Goal: Ask a question: Seek information or help from site administrators or community

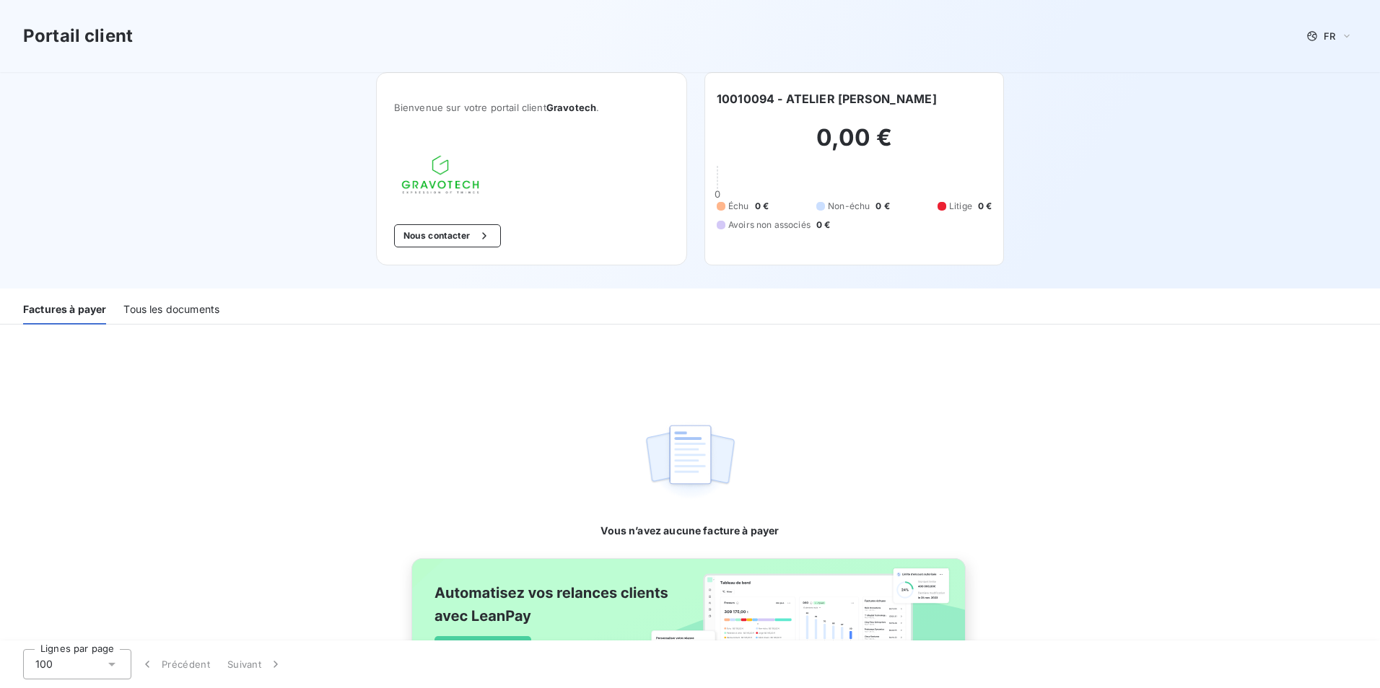
scroll to position [94, 0]
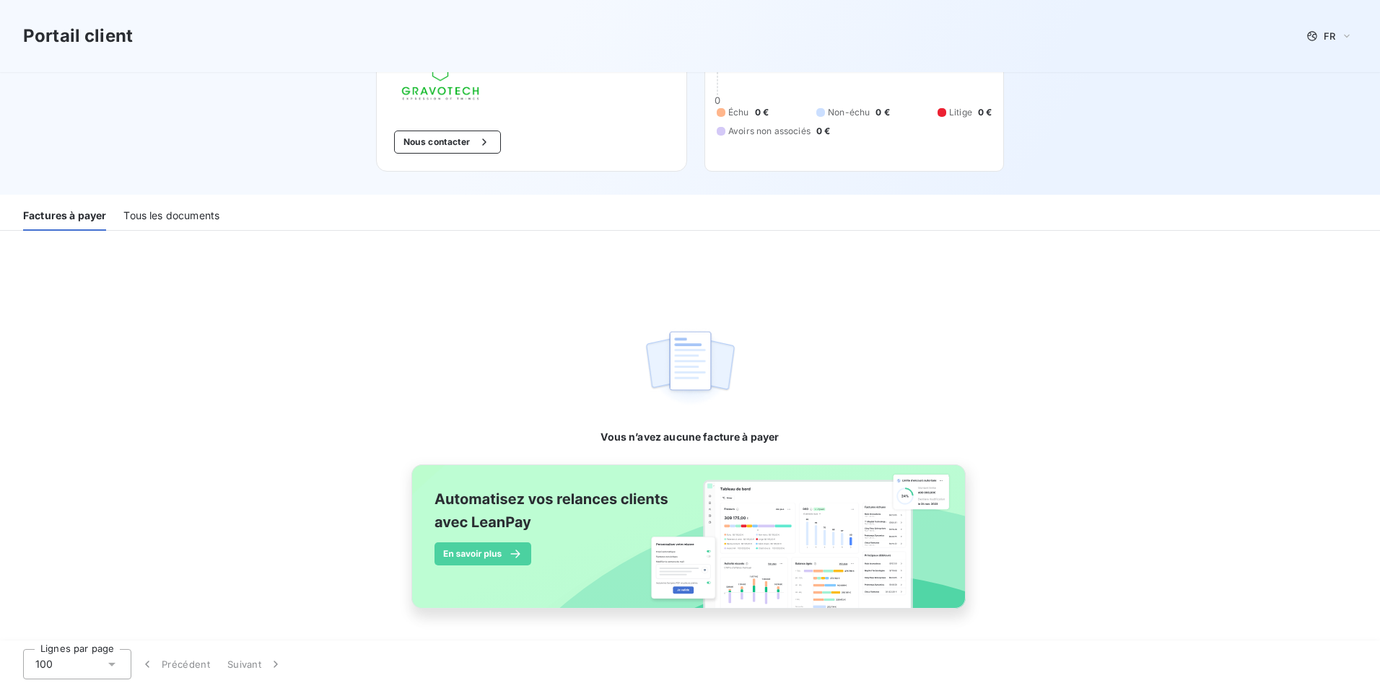
click at [200, 219] on div "Tous les documents" at bounding box center [171, 216] width 96 height 30
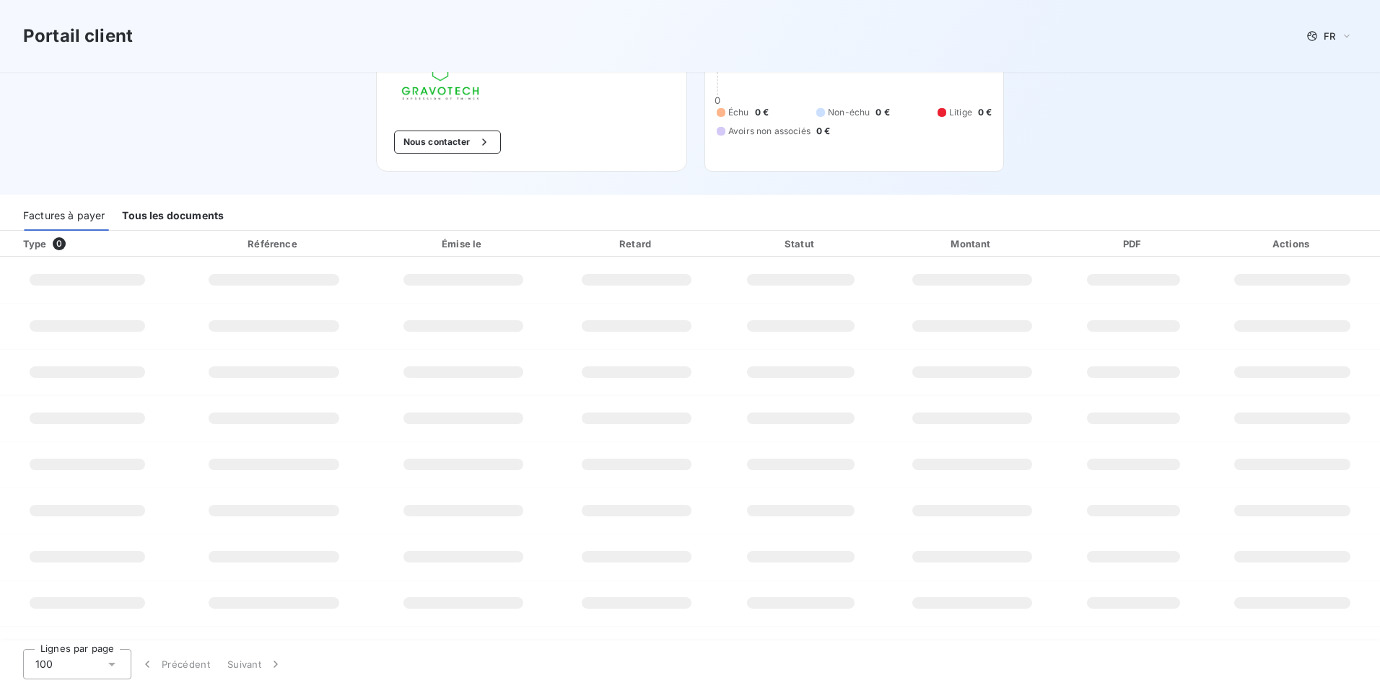
scroll to position [77, 0]
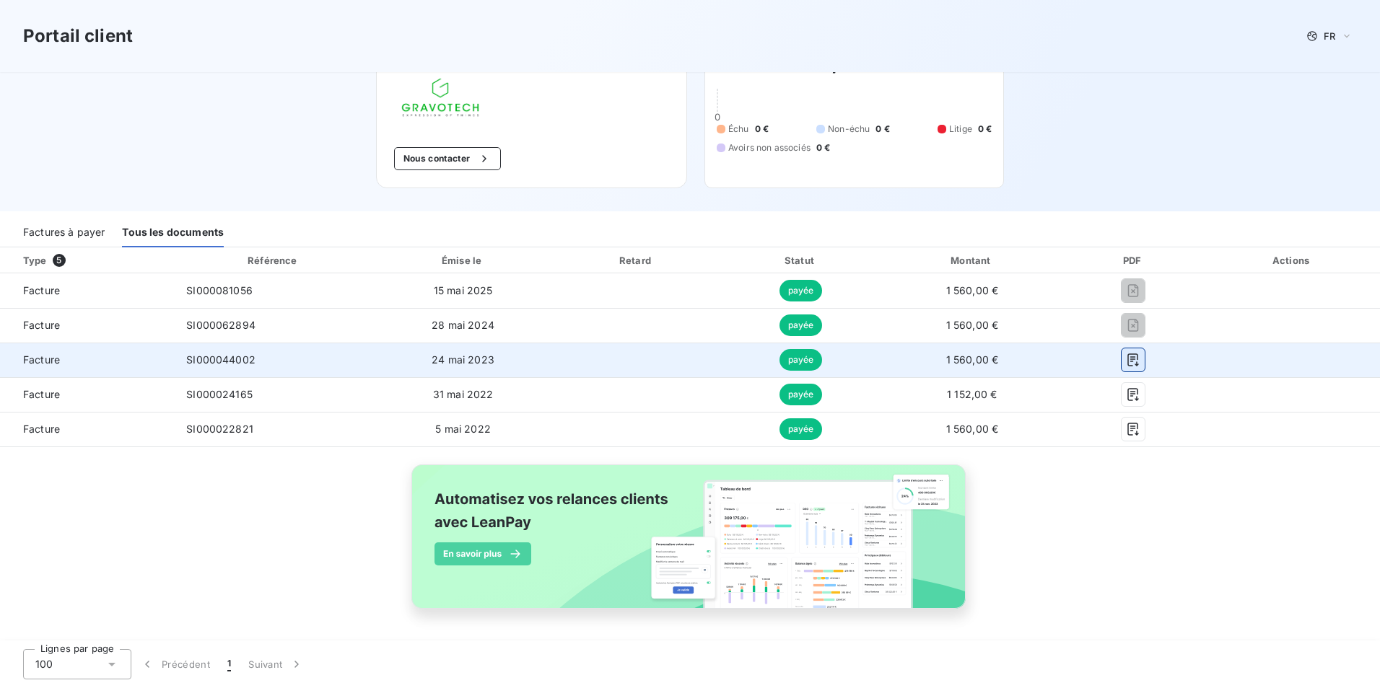
click at [1126, 361] on icon "button" at bounding box center [1133, 360] width 14 height 14
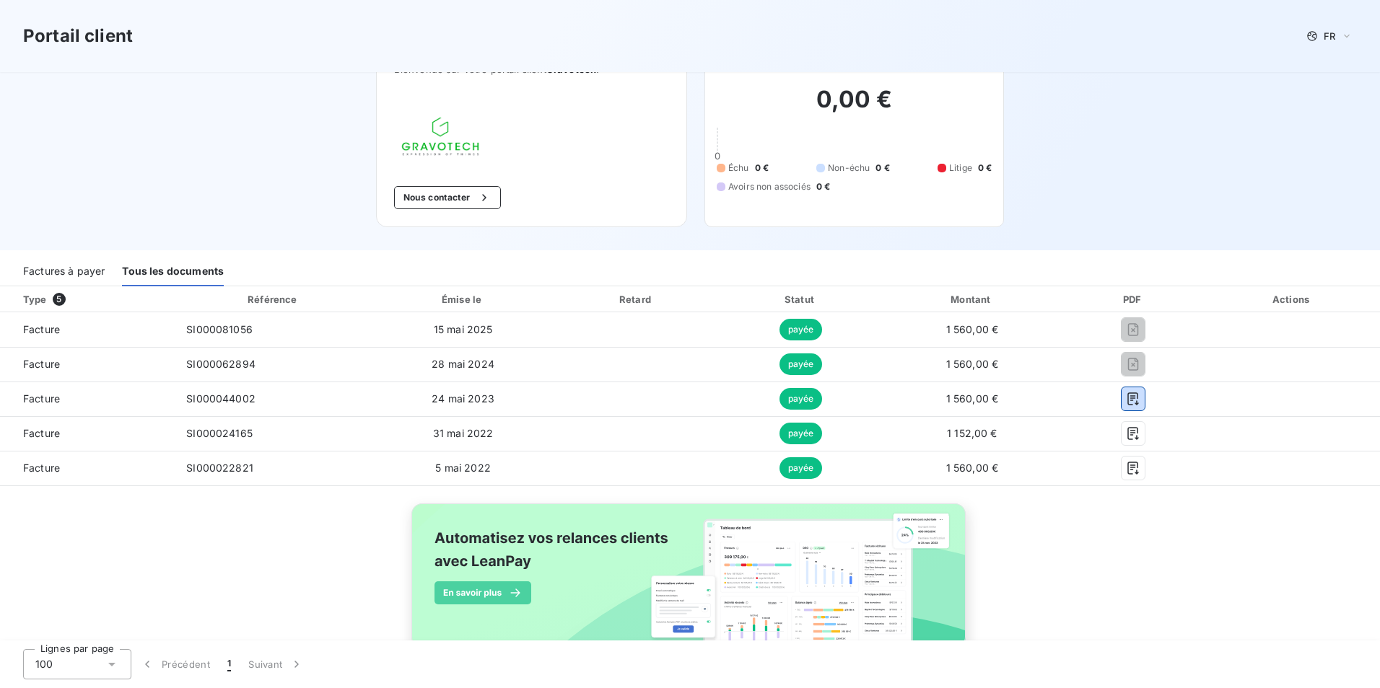
scroll to position [0, 0]
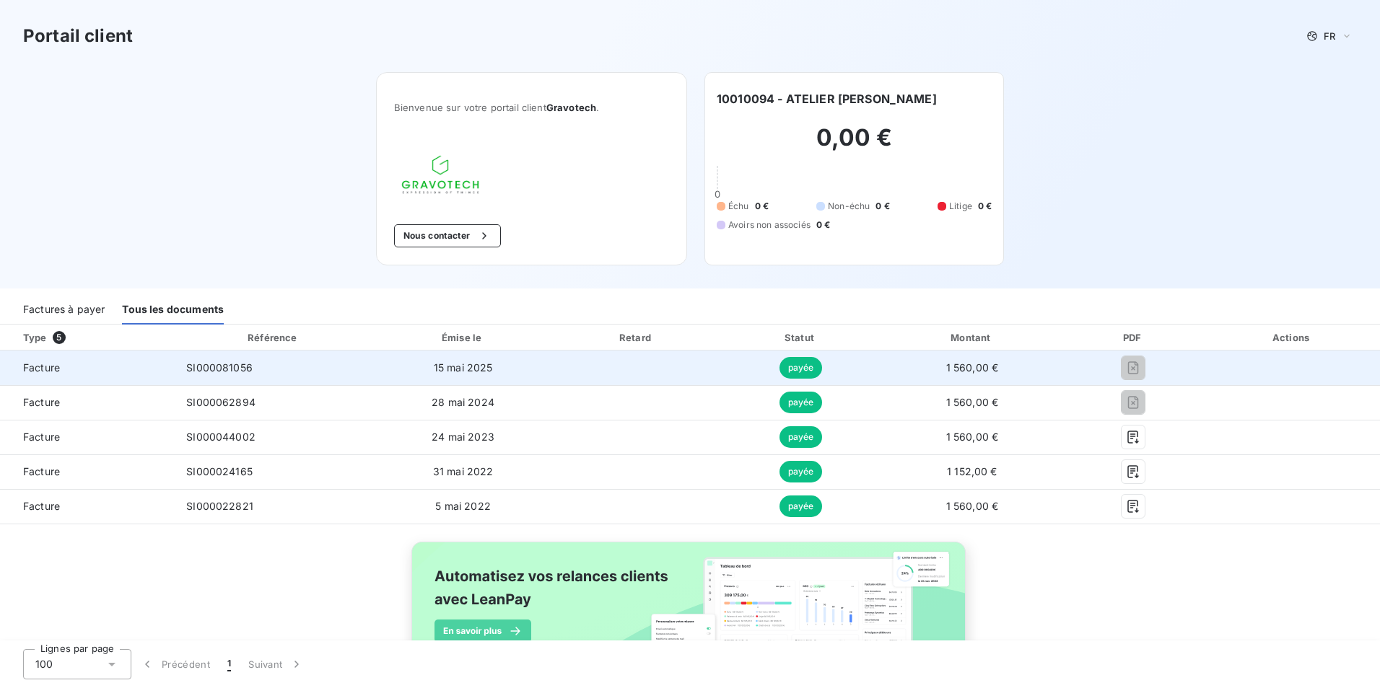
click at [807, 364] on span "payée" at bounding box center [800, 368] width 43 height 22
click at [809, 369] on span "payée" at bounding box center [800, 368] width 43 height 22
click at [810, 371] on span "payée" at bounding box center [800, 368] width 43 height 22
click at [812, 372] on span "payée" at bounding box center [800, 368] width 43 height 22
click at [814, 372] on td "payée" at bounding box center [800, 368] width 162 height 35
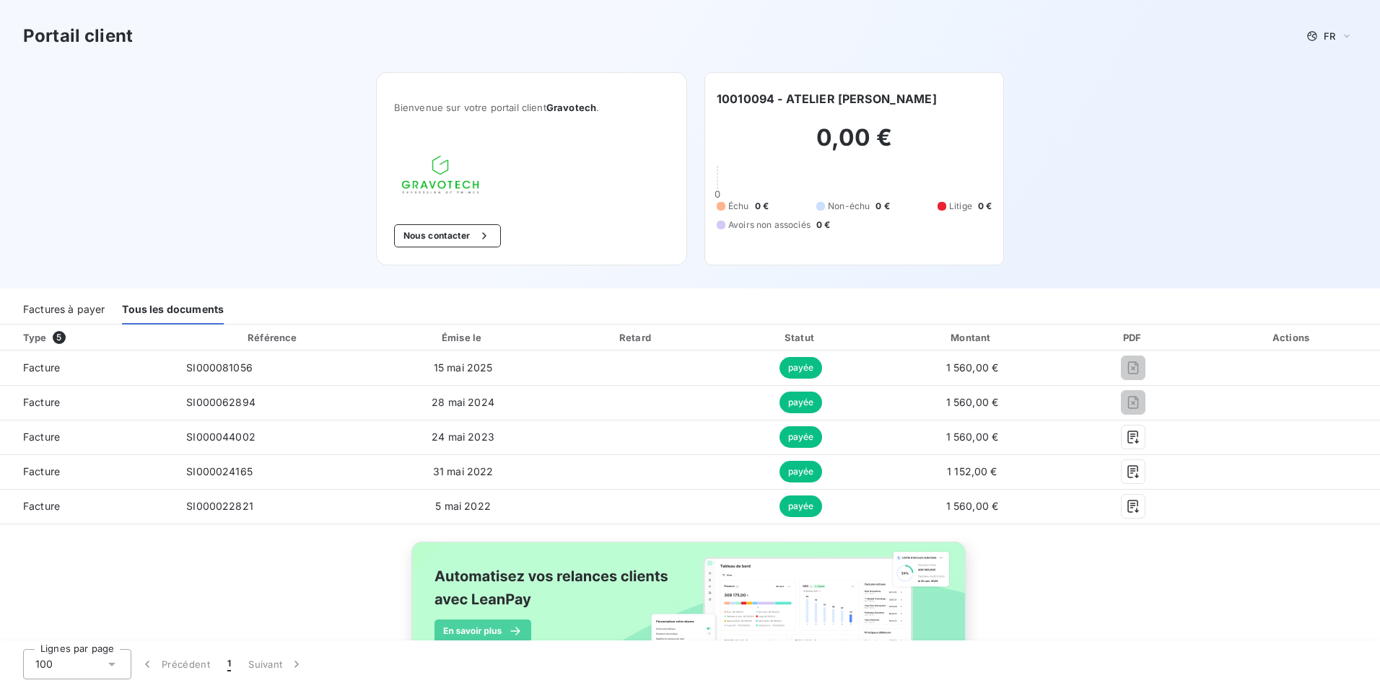
drag, startPoint x: 1130, startPoint y: 372, endPoint x: 465, endPoint y: 232, distance: 679.0
click at [465, 232] on button "Nous contacter" at bounding box center [447, 235] width 107 height 23
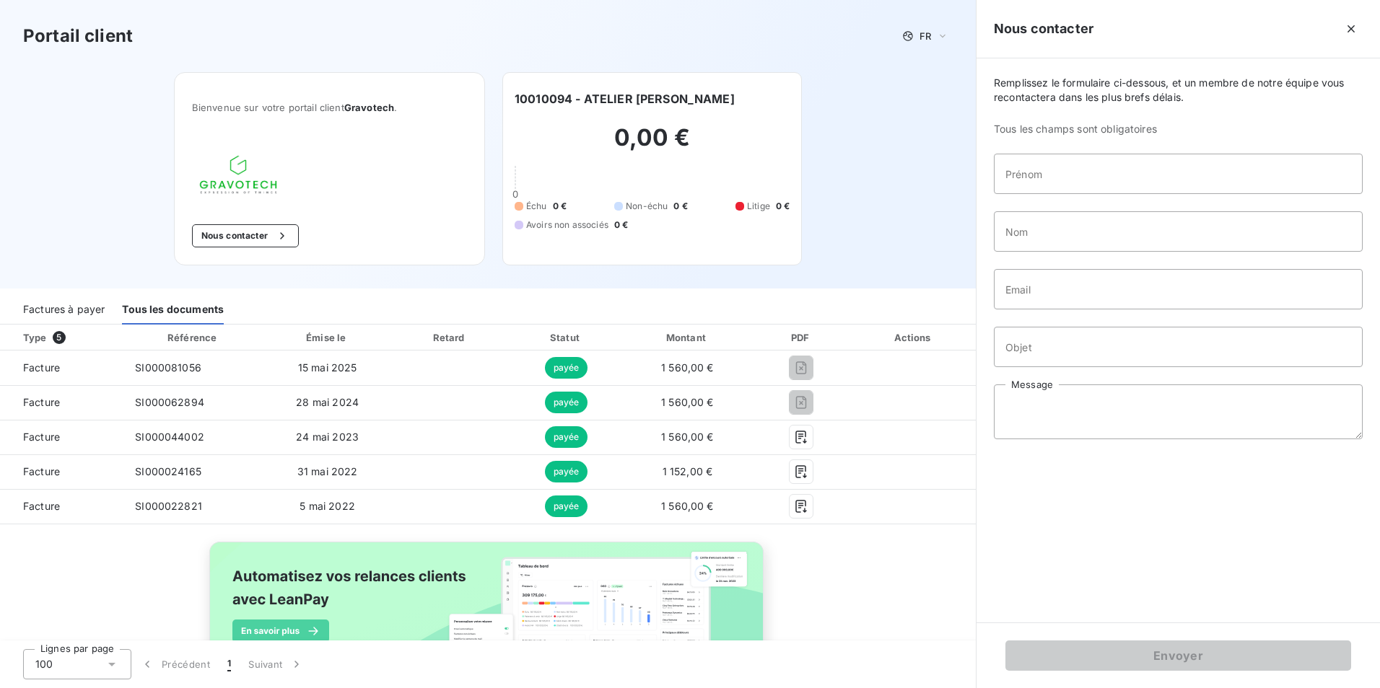
click at [876, 169] on div "Portail client FR Bienvenue sur votre portail client Gravotech . Nous contacter…" at bounding box center [488, 144] width 976 height 289
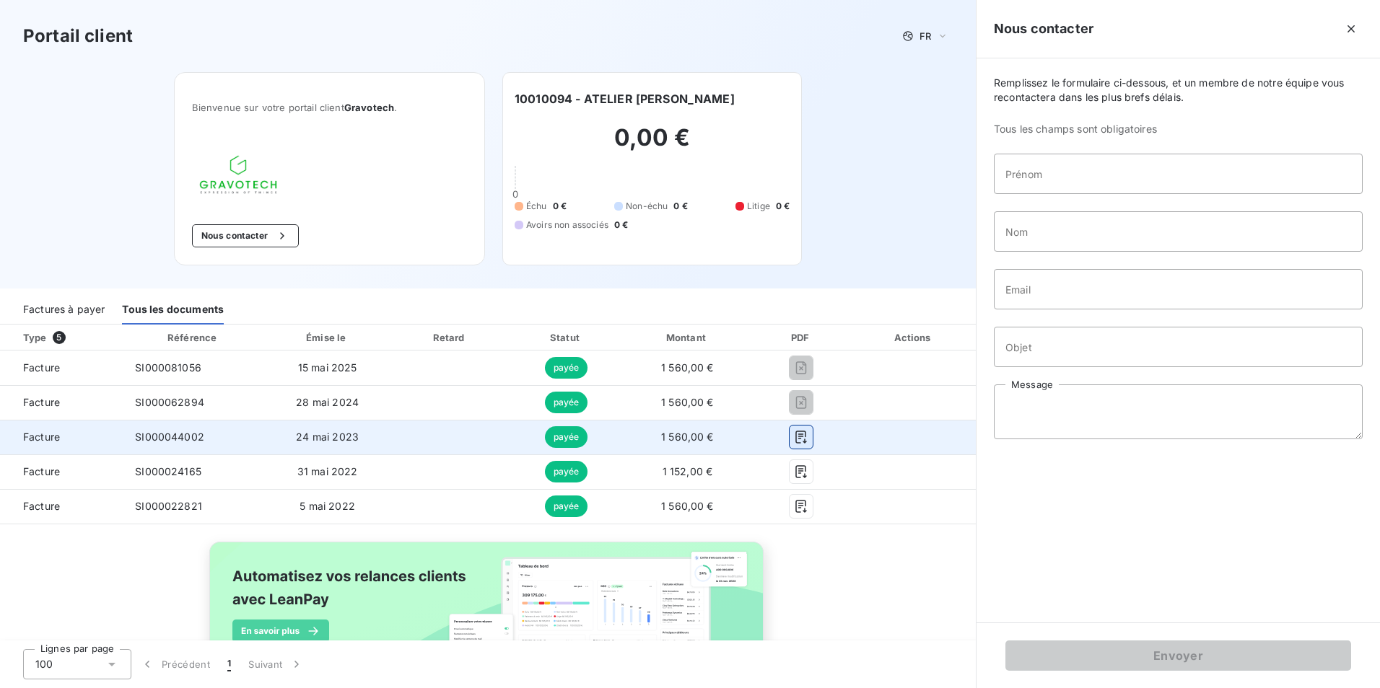
click at [789, 433] on button "button" at bounding box center [800, 437] width 23 height 23
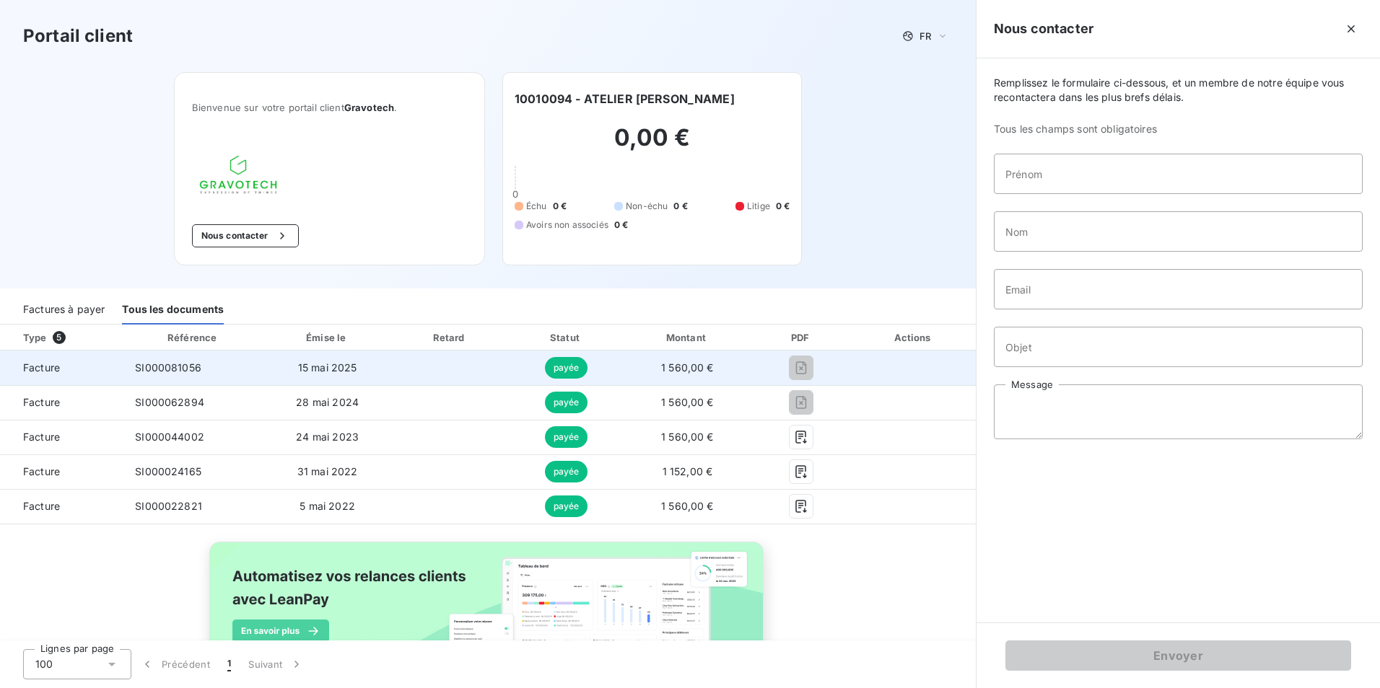
click at [706, 367] on td "1 560,00 €" at bounding box center [687, 368] width 128 height 35
click at [702, 367] on span "1 560,00 €" at bounding box center [687, 367] width 53 height 12
click at [699, 367] on span "1 560,00 €" at bounding box center [687, 367] width 53 height 12
click at [698, 367] on span "1 560,00 €" at bounding box center [687, 367] width 53 height 12
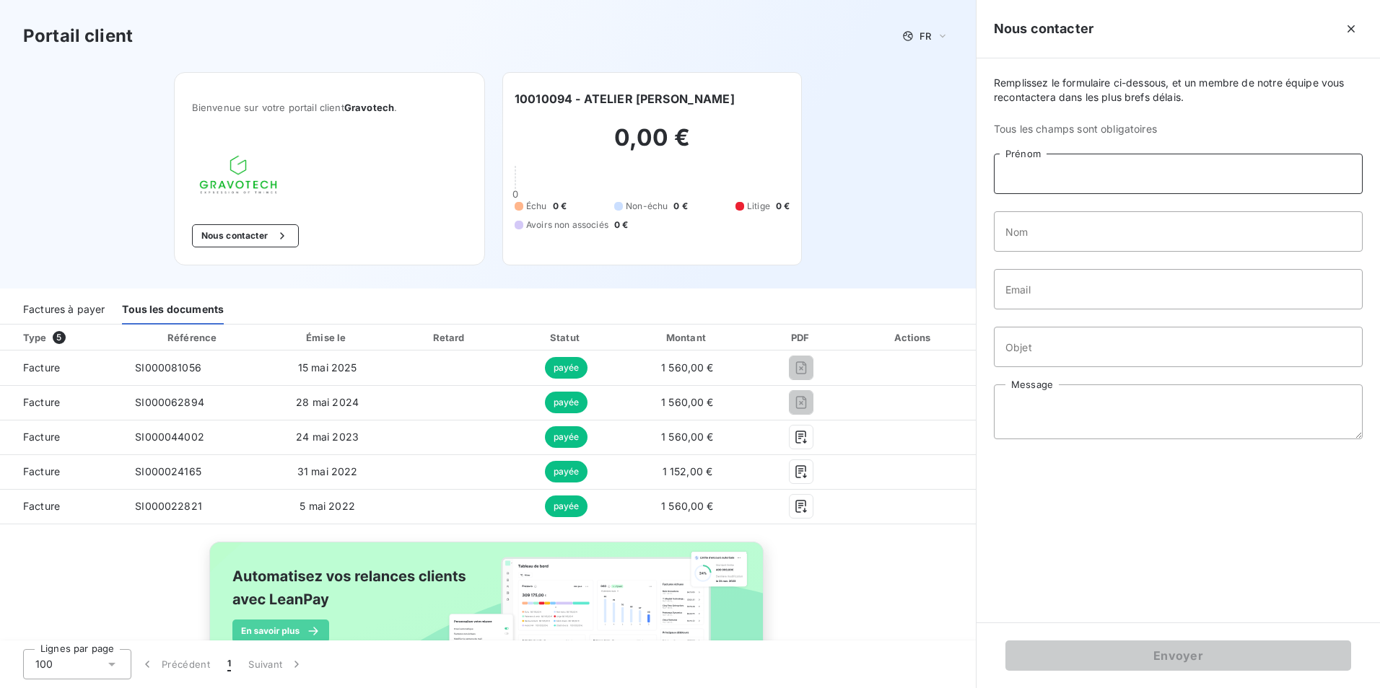
click at [1053, 186] on input "Prénom" at bounding box center [1178, 174] width 369 height 40
type input "[PERSON_NAME]"
type input "[PERSON_NAME][EMAIL_ADDRESS][DOMAIN_NAME]"
click at [1036, 352] on input "Objet" at bounding box center [1178, 347] width 369 height 40
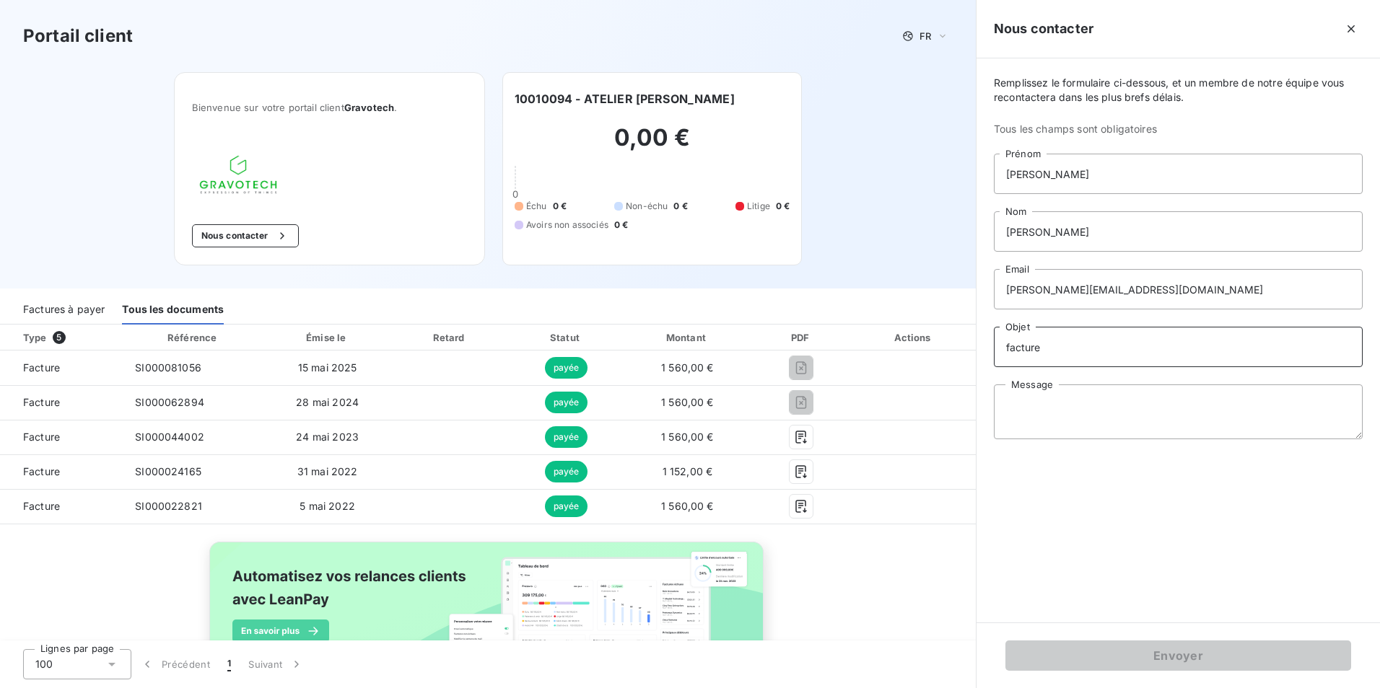
type input "facture"
click at [1145, 434] on textarea "Message" at bounding box center [1178, 412] width 369 height 55
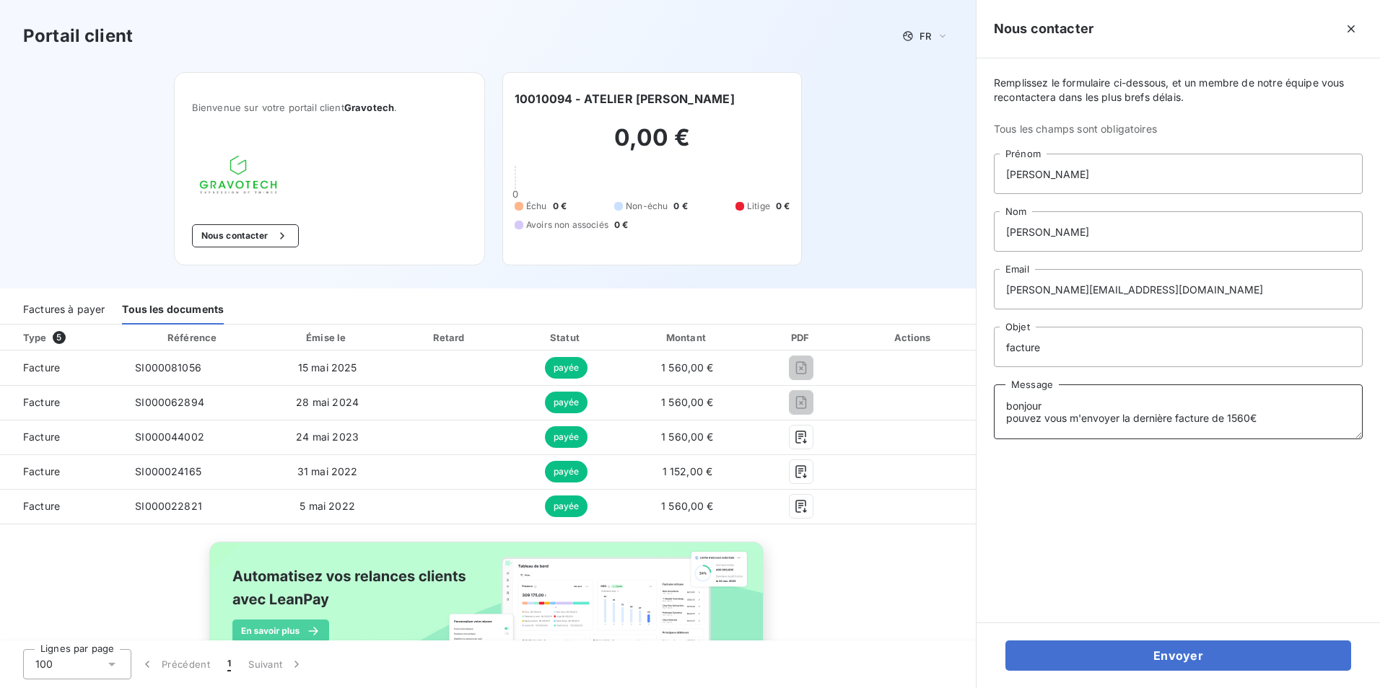
click at [1261, 423] on textarea "bonjour pouvez vous m'envoyer la dernière facture de 1560€" at bounding box center [1178, 412] width 369 height 55
click at [1012, 408] on textarea "bonjour pouvez vous m'envoyer la dernière facture de 1560€." at bounding box center [1178, 412] width 369 height 55
click at [1268, 421] on textarea "Bonjour pouvez vous m'envoyer la dernière facture de 1560€." at bounding box center [1178, 412] width 369 height 55
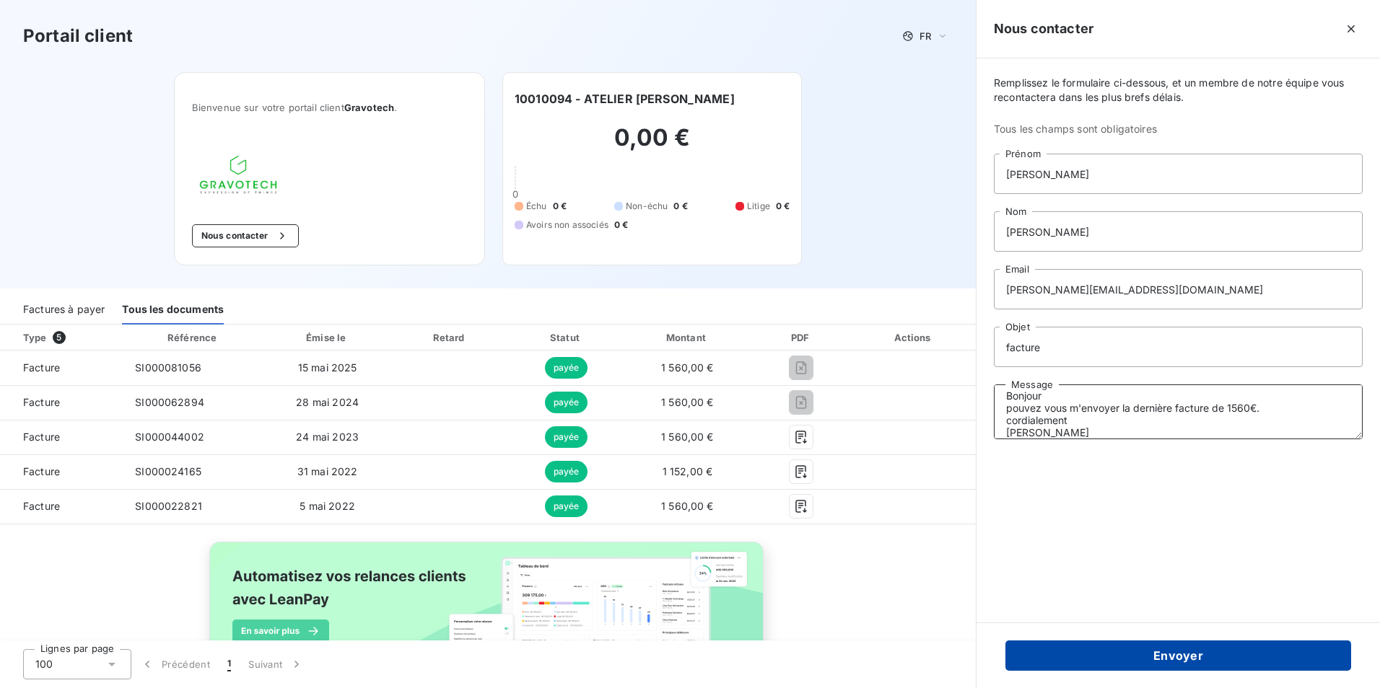
type textarea "Bonjour pouvez vous m'envoyer la dernière facture de 1560€. cordialement [PERSO…"
click at [1218, 650] on button "Envoyer" at bounding box center [1178, 656] width 346 height 30
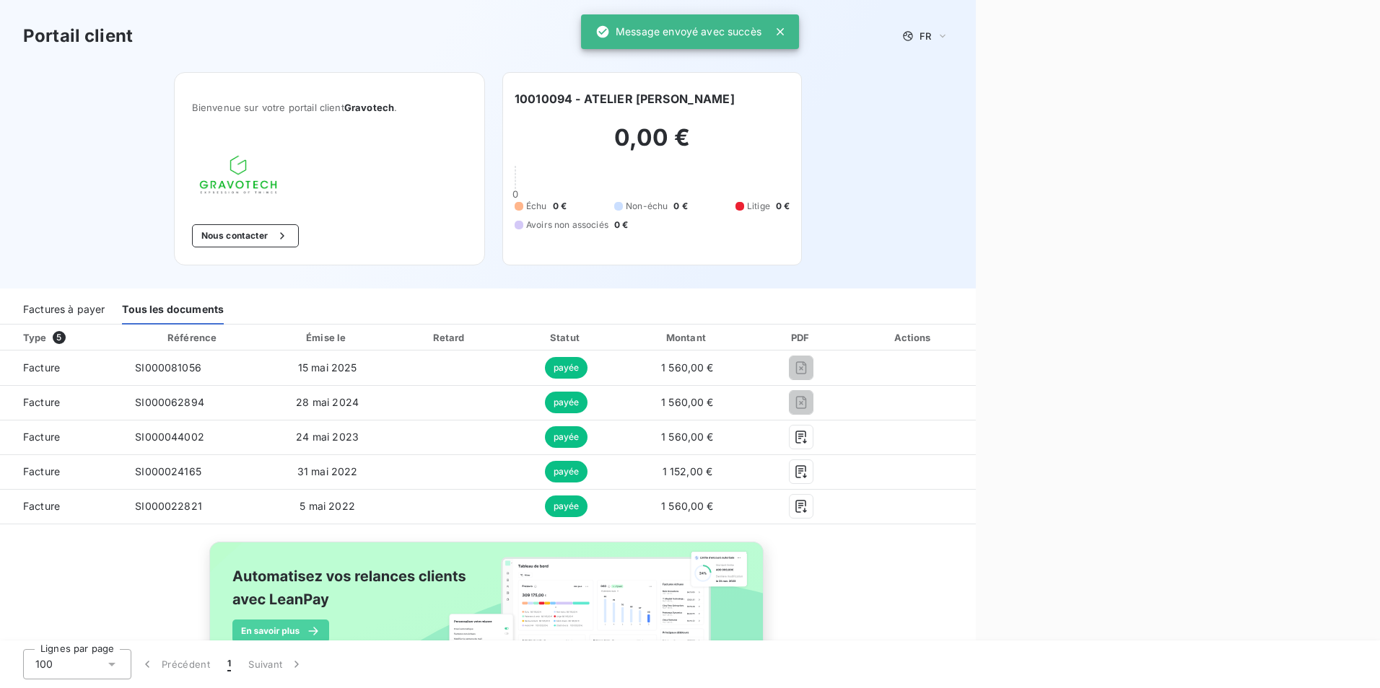
scroll to position [0, 0]
